Goal: Information Seeking & Learning: Learn about a topic

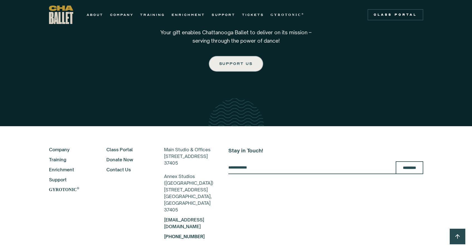
scroll to position [921, 0]
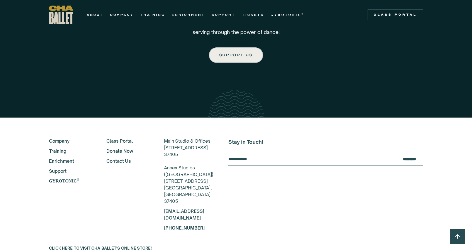
click at [64, 138] on link "Company" at bounding box center [70, 141] width 43 height 7
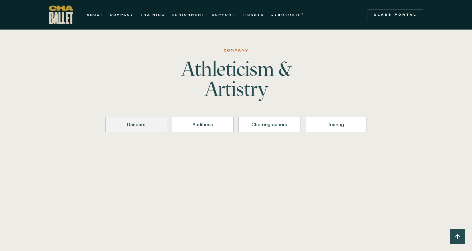
click at [151, 130] on link "Dancers" at bounding box center [136, 125] width 62 height 16
click at [141, 124] on div "Dancers" at bounding box center [137, 124] width 48 height 7
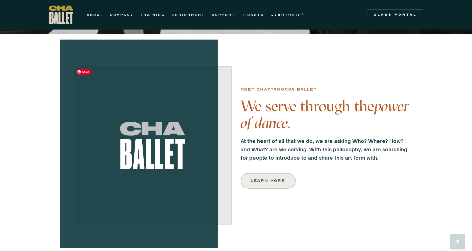
scroll to position [133, 0]
